Goal: Information Seeking & Learning: Learn about a topic

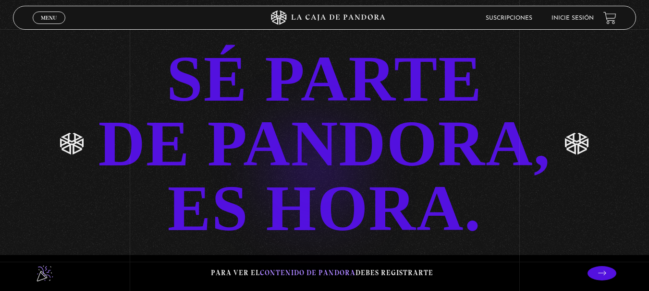
scroll to position [1891, 0]
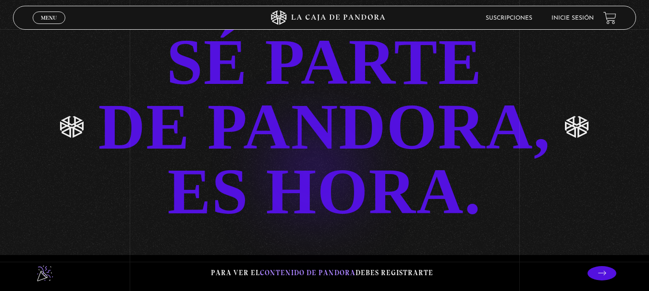
click at [299, 154] on link "SÉ PARTE DE PANDORA, ES HORA." at bounding box center [324, 127] width 649 height 194
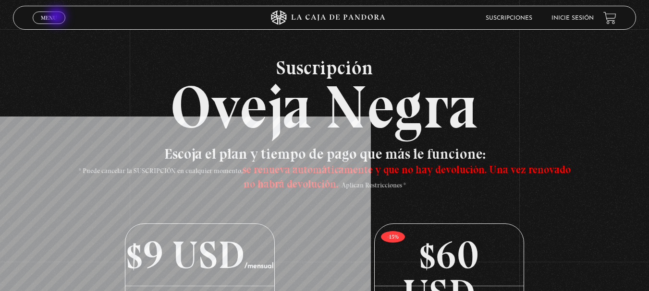
click at [58, 17] on link "Menu Cerrar" at bounding box center [49, 18] width 33 height 12
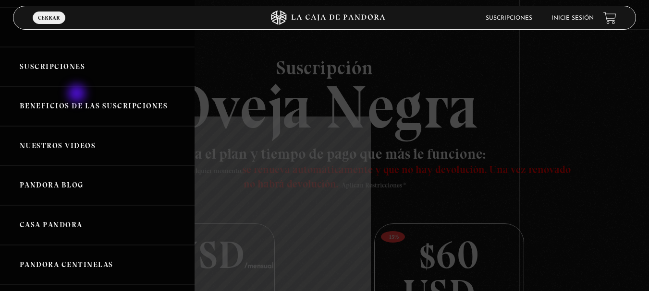
scroll to position [144, 0]
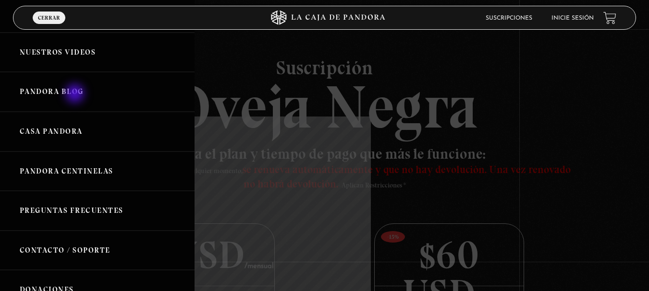
click at [76, 95] on link "Pandora Blog" at bounding box center [97, 92] width 194 height 40
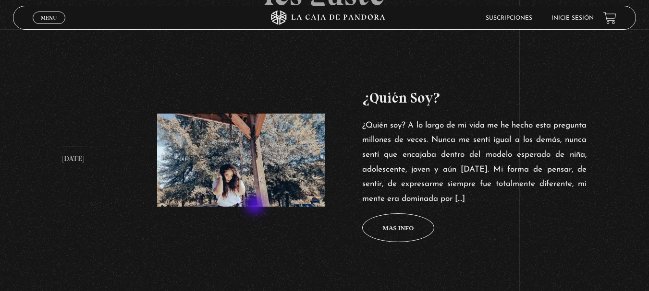
scroll to position [384, 0]
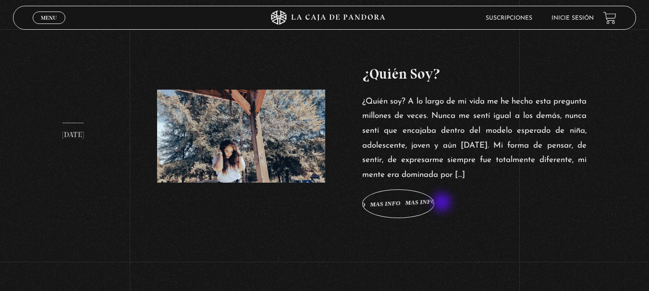
click at [434, 204] on span "Mas info Mas info Mas info Mas info Mas info" at bounding box center [398, 204] width 72 height 29
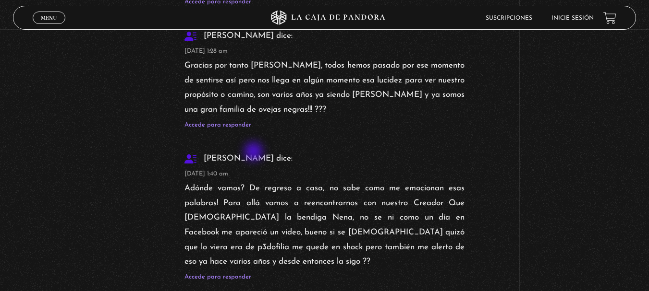
scroll to position [5405, 0]
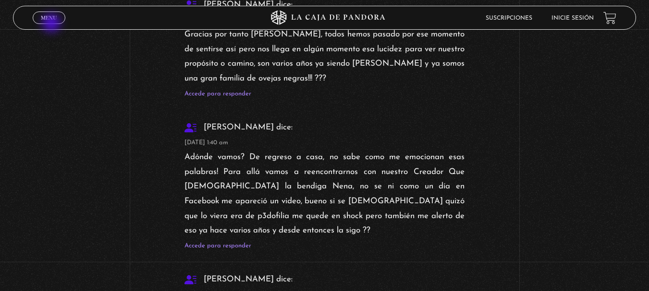
click at [52, 24] on link "Menu Cerrar" at bounding box center [49, 18] width 33 height 12
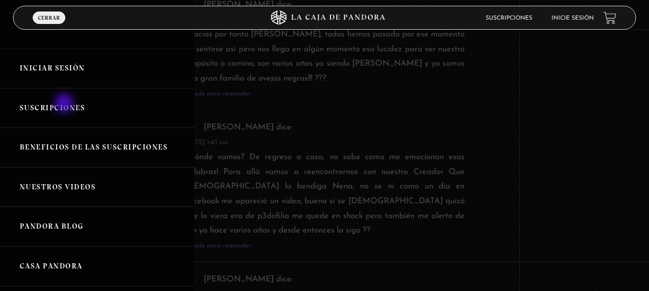
scroll to position [0, 0]
